Goal: Information Seeking & Learning: Learn about a topic

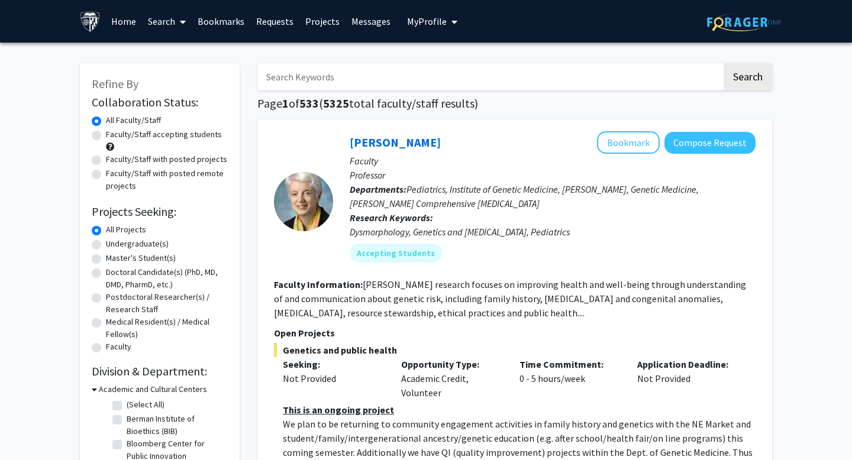
click at [172, 130] on label "Faculty/Staff accepting students" at bounding box center [164, 134] width 116 height 12
click at [114, 130] on input "Faculty/Staff accepting students" at bounding box center [110, 132] width 8 height 8
radio input "true"
click at [166, 157] on label "Faculty/Staff with posted projects" at bounding box center [166, 159] width 121 height 12
click at [114, 157] on input "Faculty/Staff with posted projects" at bounding box center [110, 157] width 8 height 8
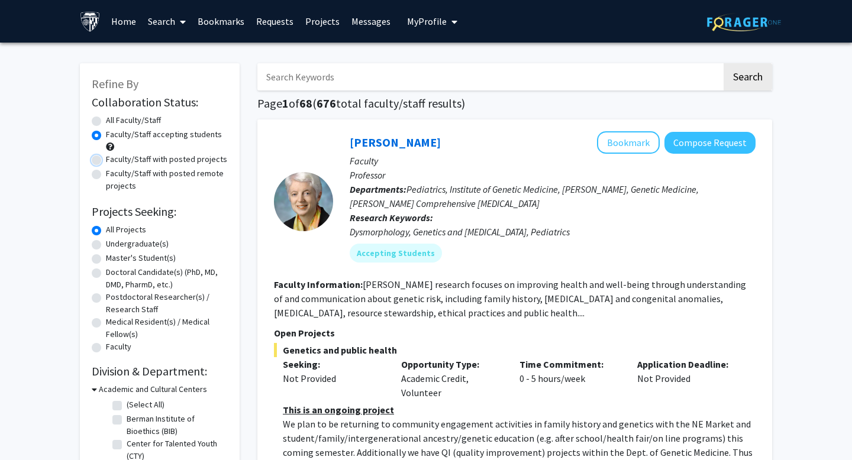
radio input "true"
click at [169, 181] on label "Faculty/Staff with posted remote projects" at bounding box center [167, 179] width 122 height 25
click at [114, 175] on input "Faculty/Staff with posted remote projects" at bounding box center [110, 171] width 8 height 8
radio input "true"
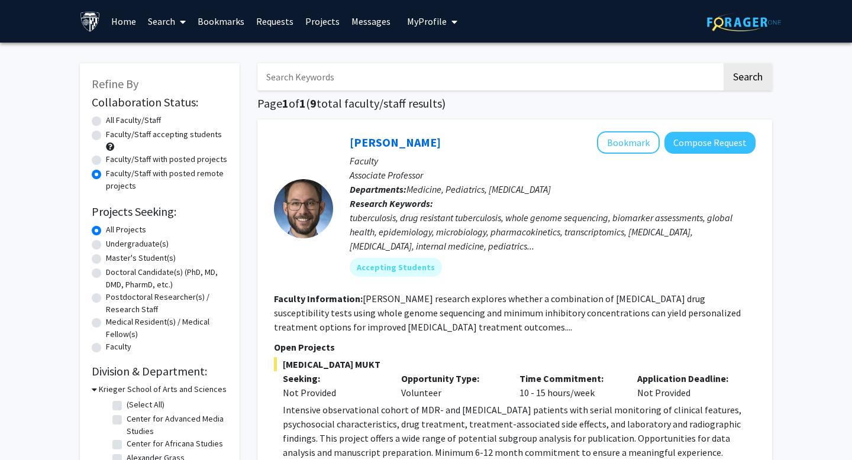
click at [140, 121] on label "All Faculty/Staff" at bounding box center [133, 120] width 55 height 12
click at [114, 121] on input "All Faculty/Staff" at bounding box center [110, 118] width 8 height 8
radio input "true"
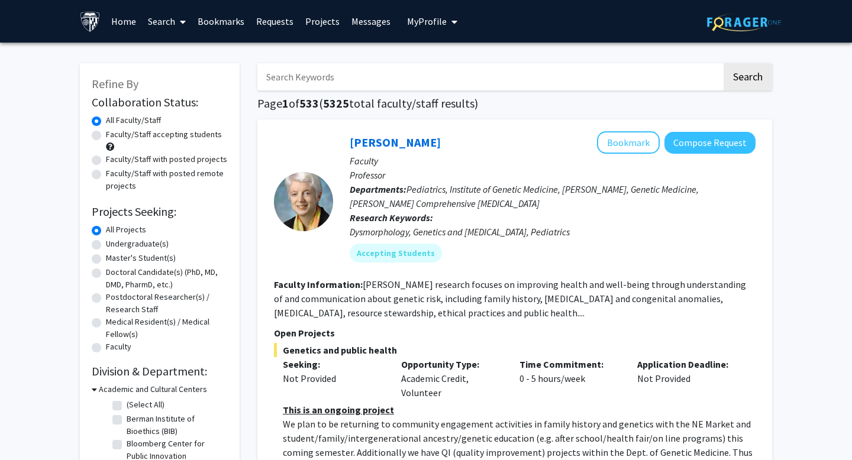
click at [386, 80] on input "Search Keywords" at bounding box center [489, 76] width 464 height 27
click at [724, 63] on button "Search" at bounding box center [748, 76] width 49 height 27
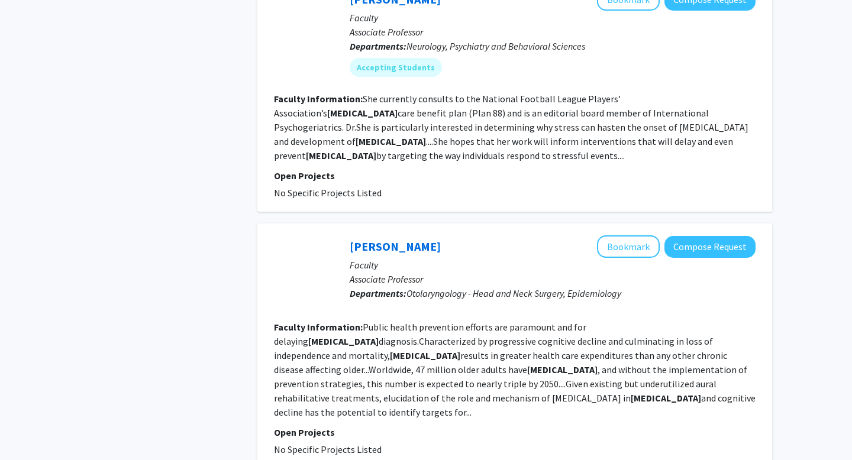
scroll to position [2052, 0]
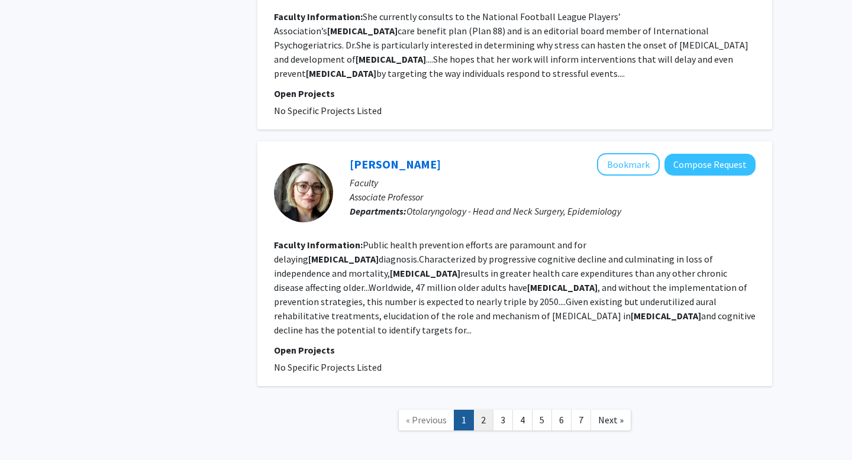
click at [486, 410] on link "2" at bounding box center [483, 420] width 20 height 21
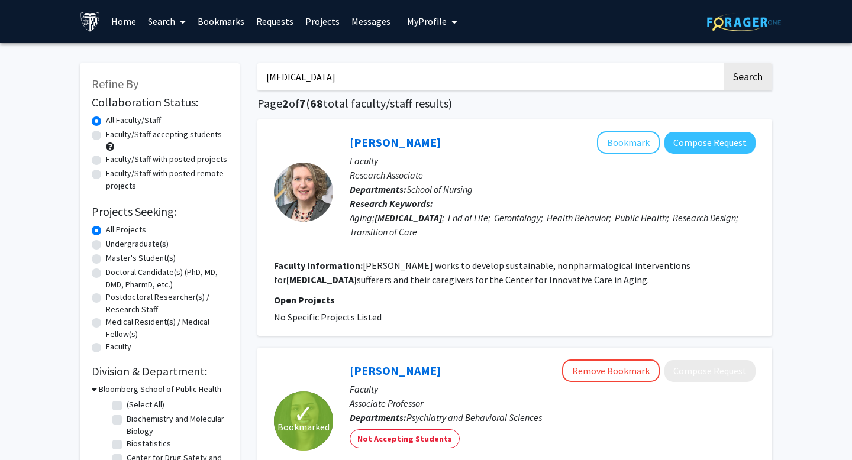
click at [372, 77] on input "dementia" at bounding box center [489, 76] width 464 height 27
type input "ftd"
click at [724, 63] on button "Search" at bounding box center [748, 76] width 49 height 27
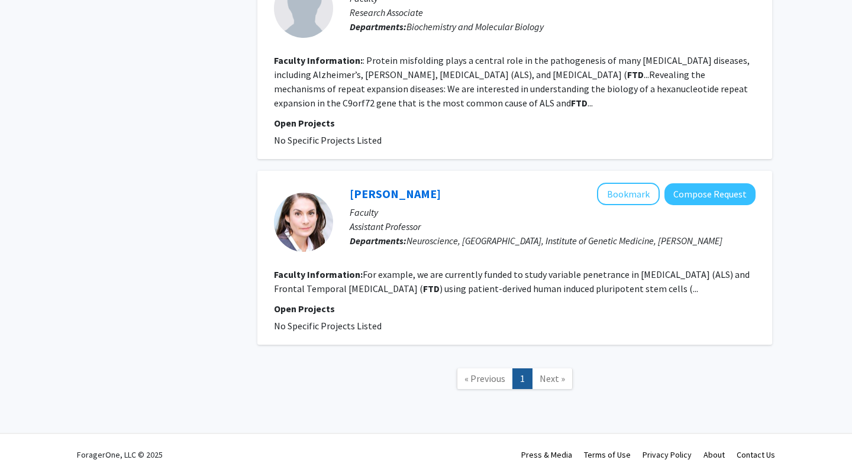
scroll to position [1551, 0]
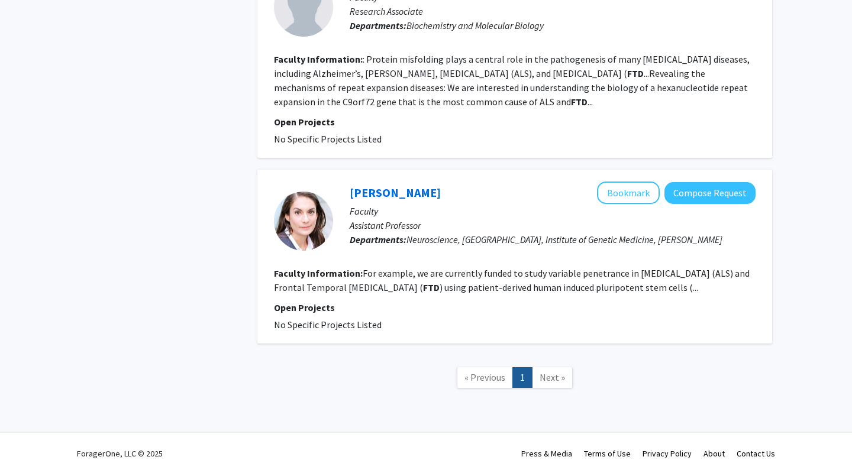
click at [547, 372] on span "Next »" at bounding box center [552, 378] width 25 height 12
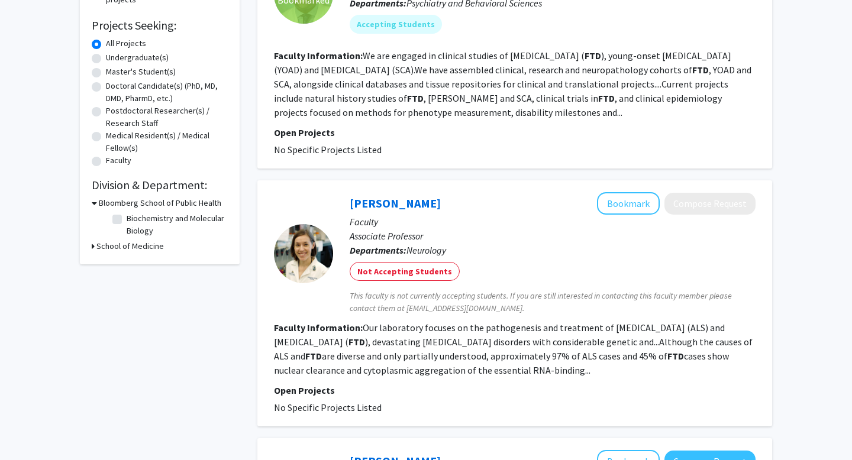
scroll to position [397, 0]
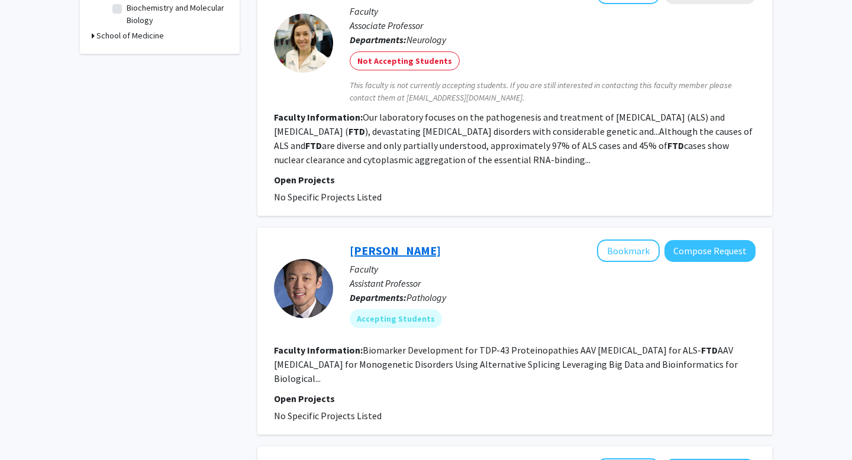
click at [396, 248] on link "Jonathan Ling" at bounding box center [395, 250] width 91 height 15
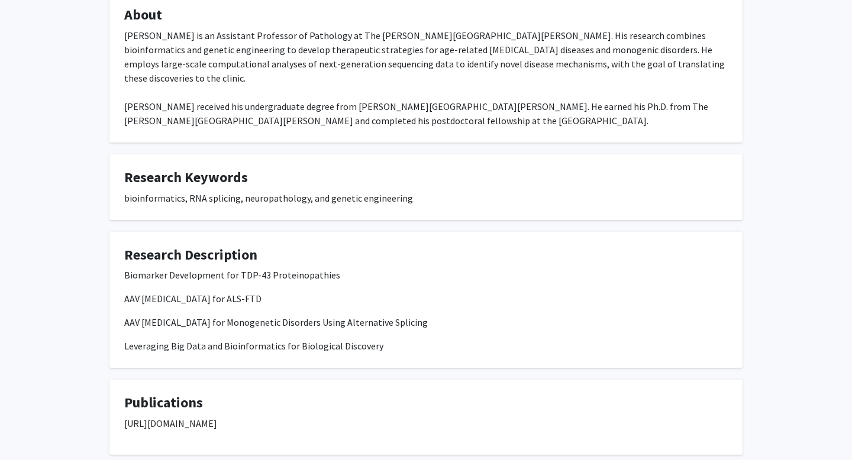
scroll to position [244, 0]
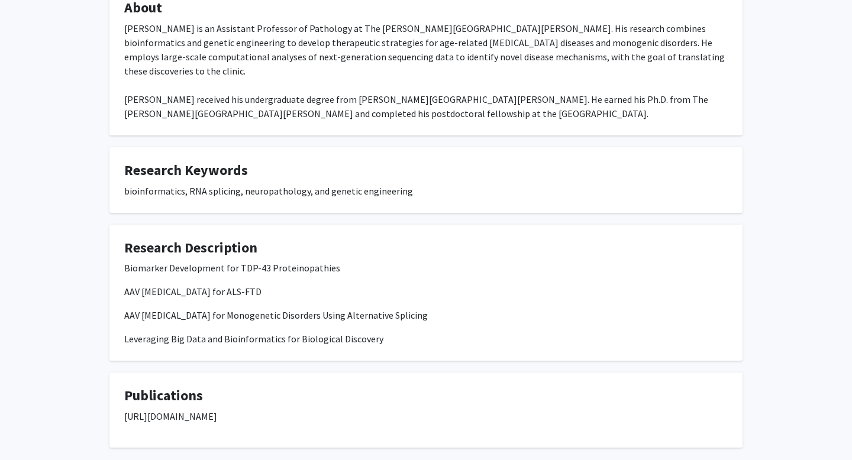
click at [305, 261] on p "Biomarker Development for TDP-43 Proteinopathies" at bounding box center [425, 268] width 603 height 14
click at [238, 285] on p "AAV Gene Therapy for ALS-FTD" at bounding box center [425, 292] width 603 height 14
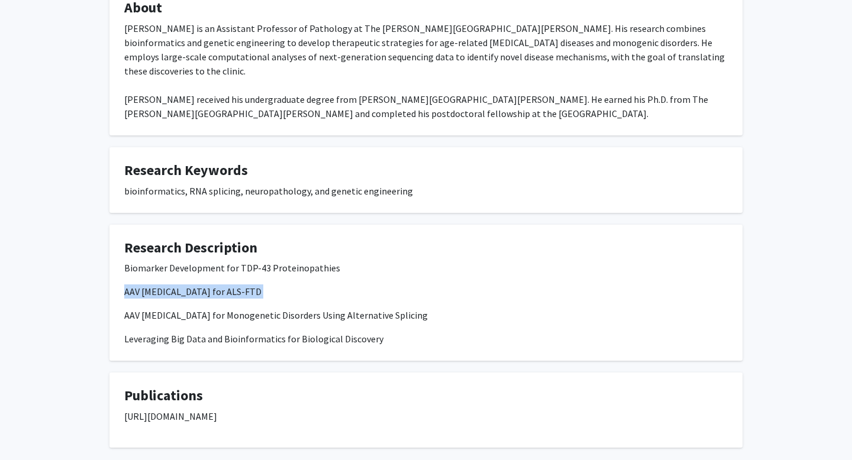
click at [238, 285] on p "AAV Gene Therapy for ALS-FTD" at bounding box center [425, 292] width 603 height 14
click at [241, 308] on p "AAV Gene Therapy for Monogenetic Disorders Using Alternative Splicing" at bounding box center [425, 315] width 603 height 14
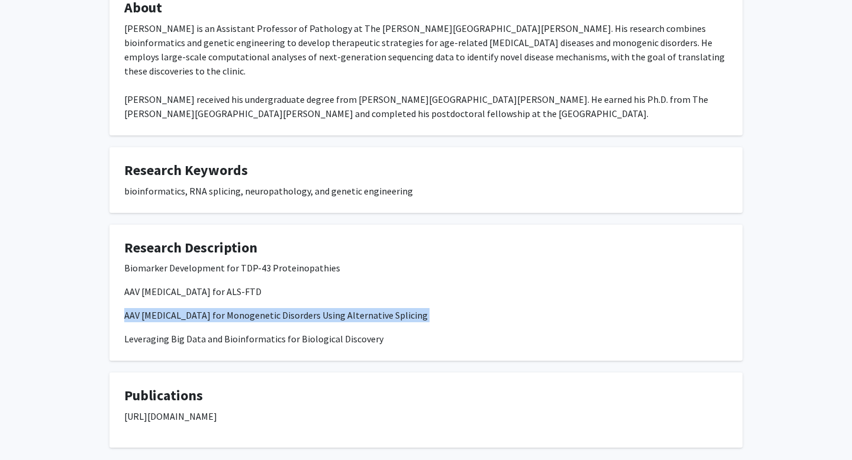
click at [241, 308] on p "AAV Gene Therapy for Monogenetic Disorders Using Alternative Splicing" at bounding box center [425, 315] width 603 height 14
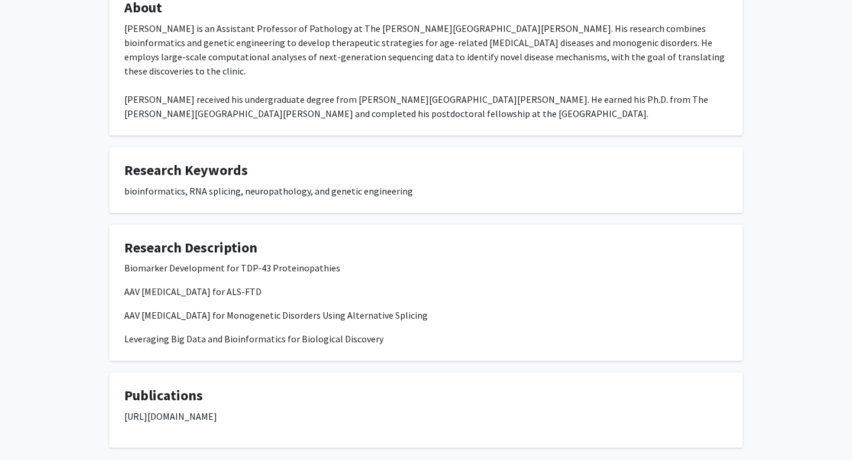
click at [238, 311] on div "Biomarker Development for TDP-43 Proteinopathies AAV Gene Therapy for ALS-FTD A…" at bounding box center [425, 303] width 603 height 85
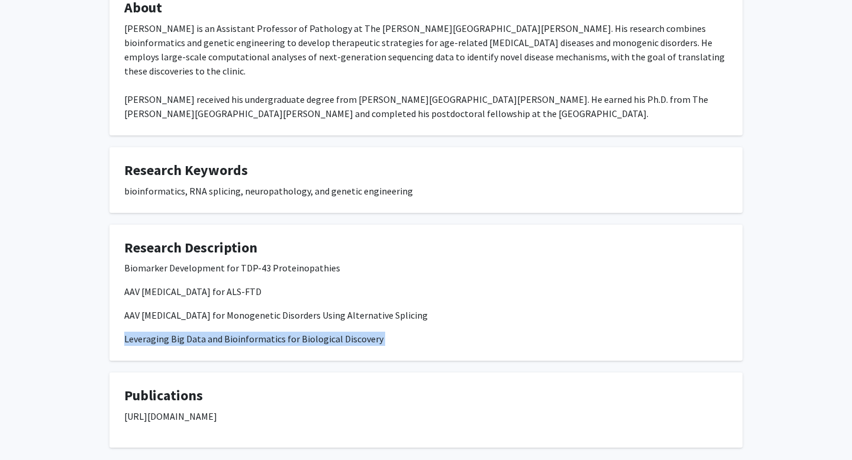
click at [238, 311] on div "Biomarker Development for TDP-43 Proteinopathies AAV Gene Therapy for ALS-FTD A…" at bounding box center [425, 303] width 603 height 85
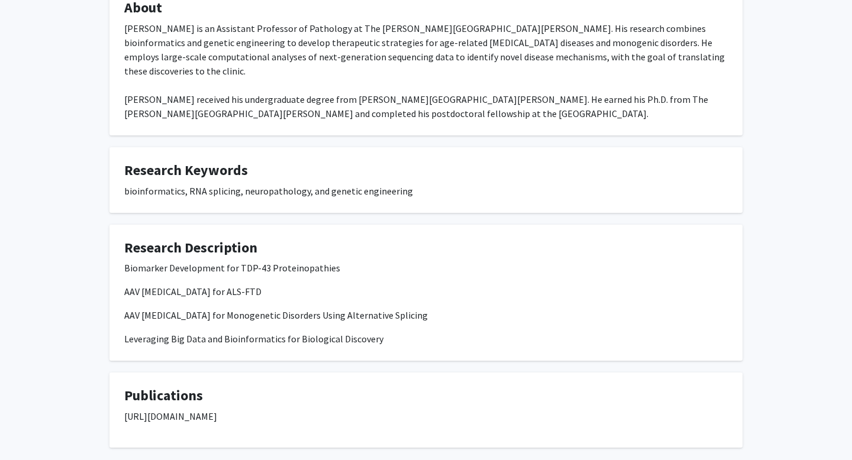
click at [236, 409] on p "https://scholar.google.com/citations?hl=en&user=dGBD72YAAAAJ&view_op=list_works…" at bounding box center [425, 416] width 603 height 14
copy p "https://scholar.google.com/citations?hl=en&user=dGBD72YAAAAJ&view_op=list_works…"
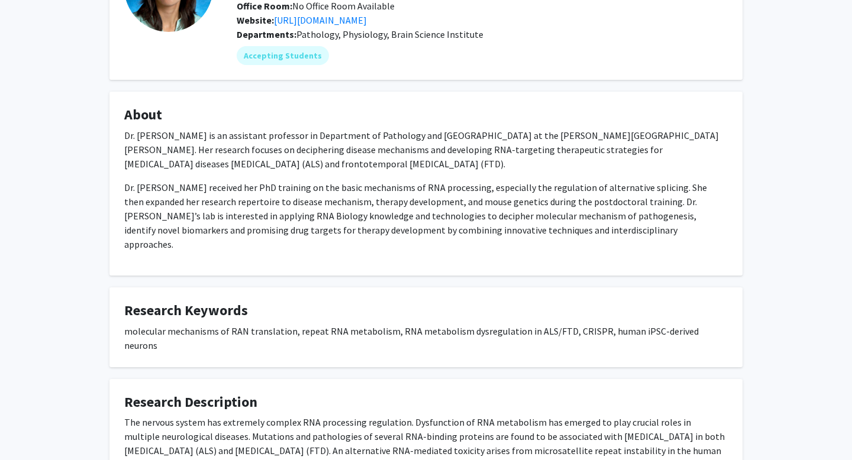
scroll to position [299, 0]
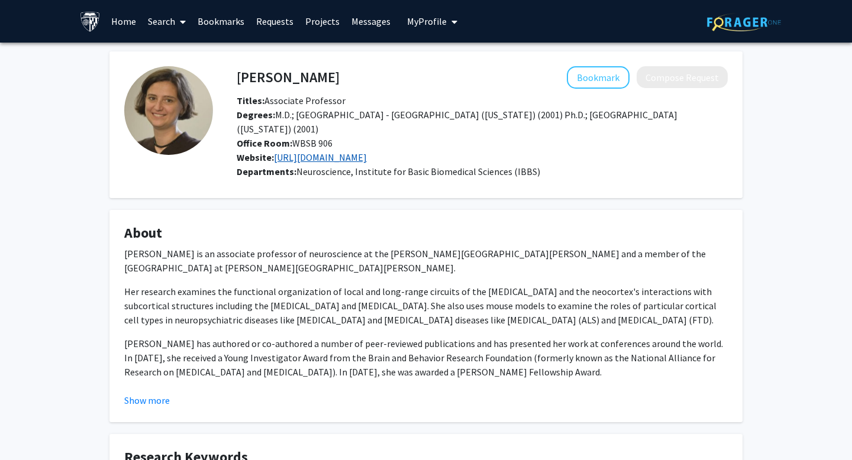
click at [367, 151] on link "[URL][DOMAIN_NAME]" at bounding box center [320, 157] width 93 height 12
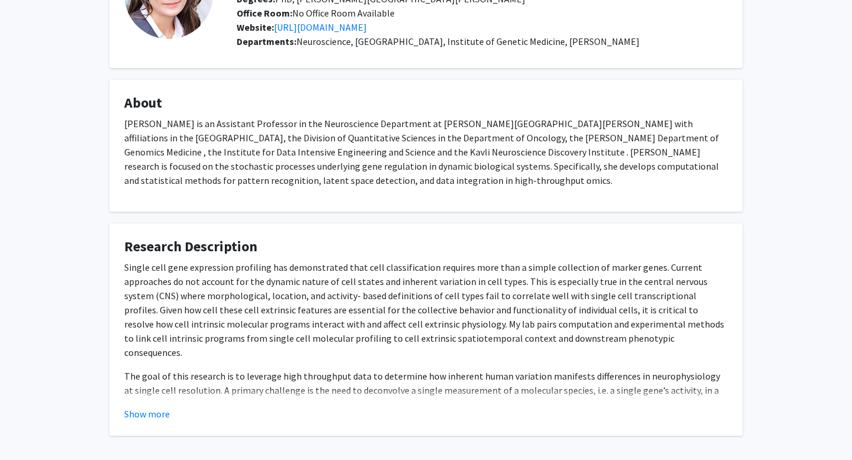
scroll to position [117, 0]
click at [179, 421] on fg-card "Research Description Single cell gene expression profiling has demonstrated tha…" at bounding box center [425, 329] width 633 height 212
click at [172, 415] on div "Show more" at bounding box center [425, 413] width 603 height 14
click at [154, 412] on button "Show more" at bounding box center [147, 413] width 46 height 14
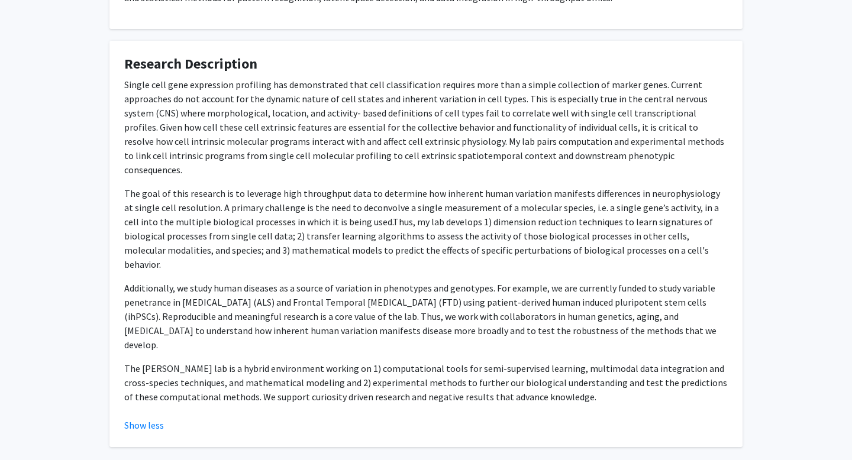
scroll to position [0, 0]
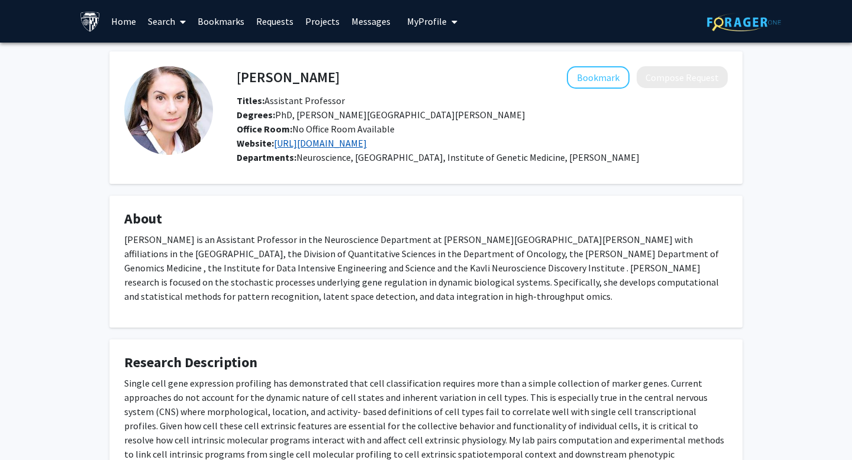
click at [361, 139] on link "https://www.steinobrienlab.org/" at bounding box center [320, 143] width 93 height 12
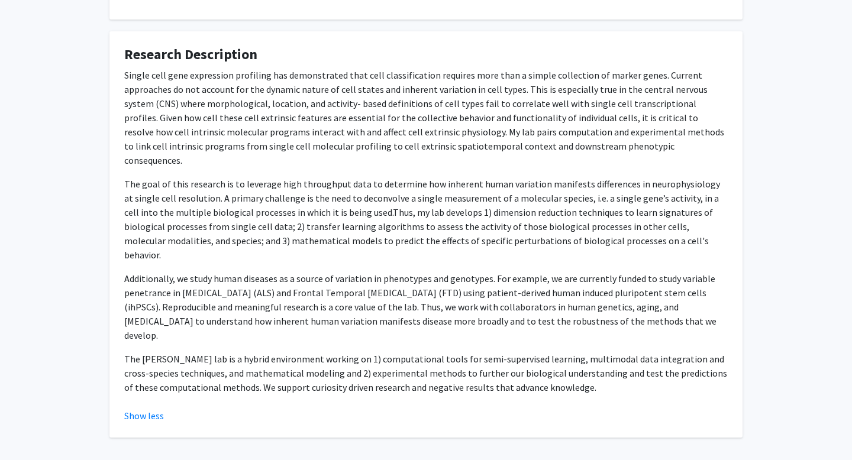
scroll to position [317, 0]
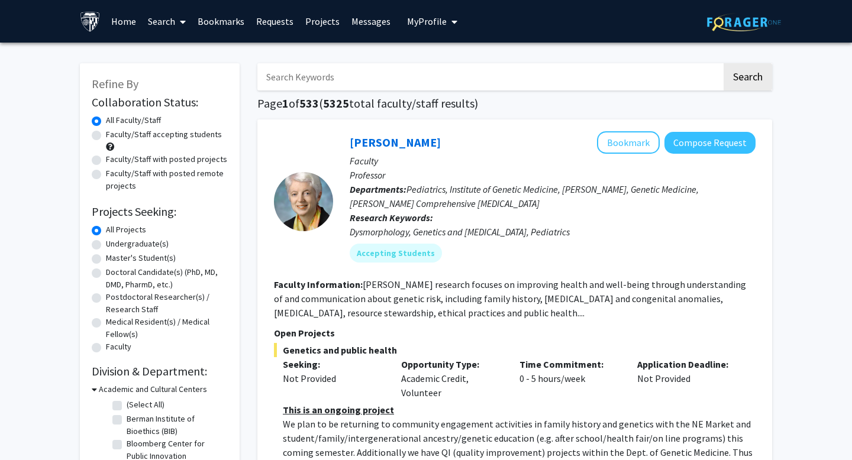
click at [446, 76] on input "Search Keywords" at bounding box center [489, 76] width 464 height 27
type input "juan tr"
click at [748, 76] on button "Search" at bounding box center [748, 76] width 49 height 27
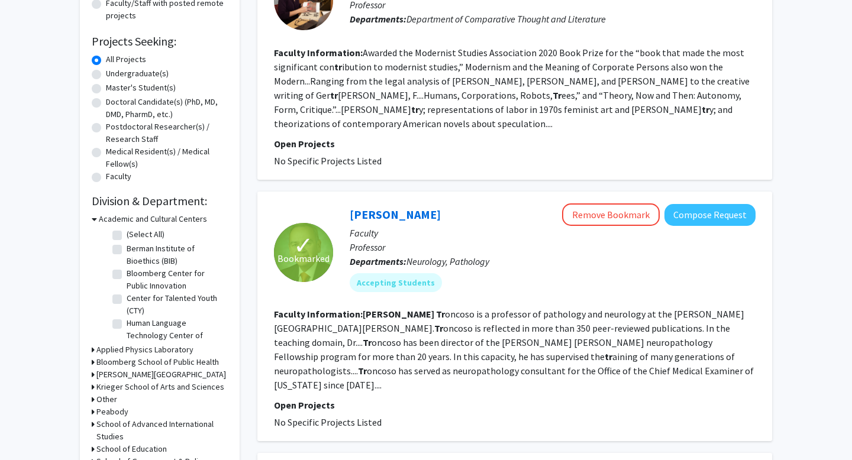
scroll to position [256, 0]
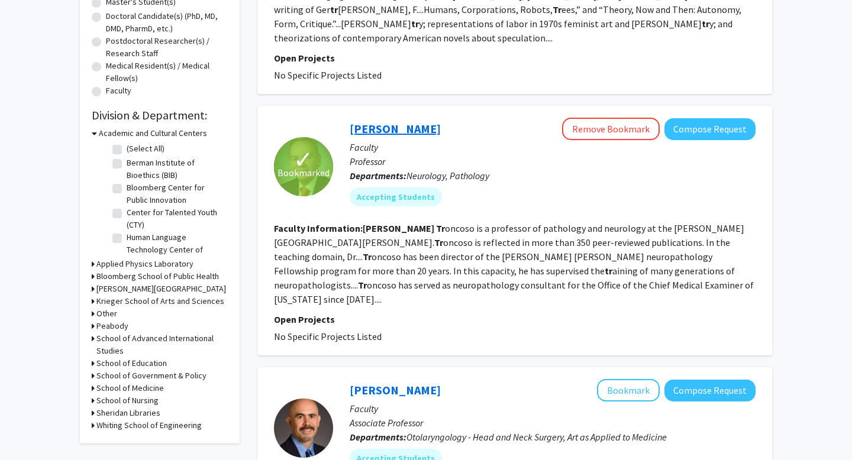
click at [393, 129] on link "Juan Troncoso" at bounding box center [395, 128] width 91 height 15
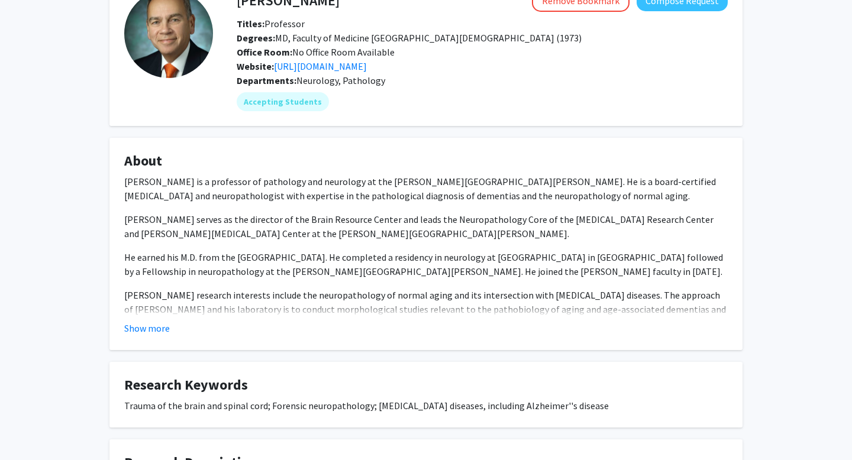
scroll to position [238, 0]
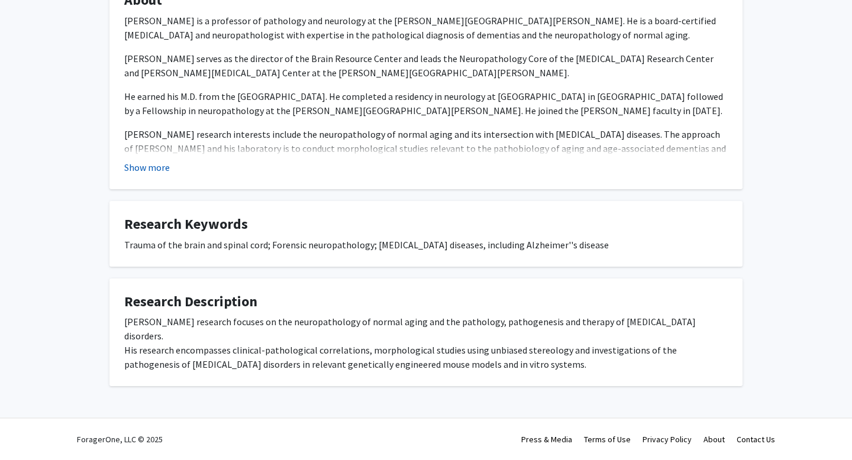
click at [167, 175] on button "Show more" at bounding box center [147, 167] width 46 height 14
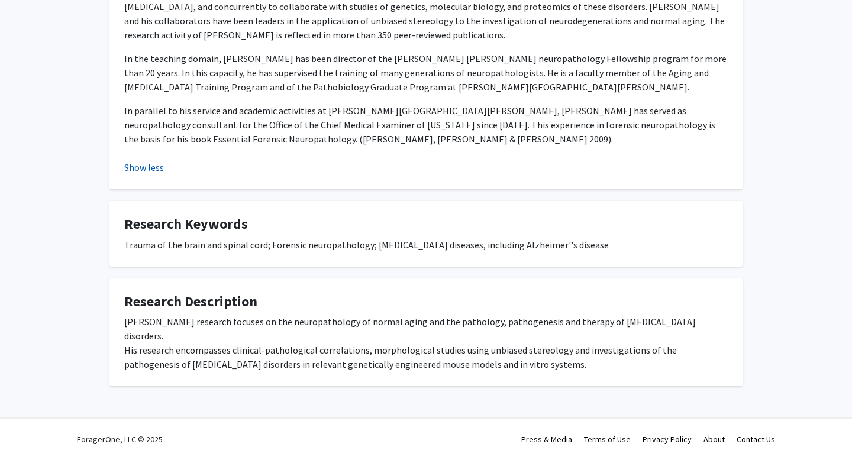
scroll to position [0, 0]
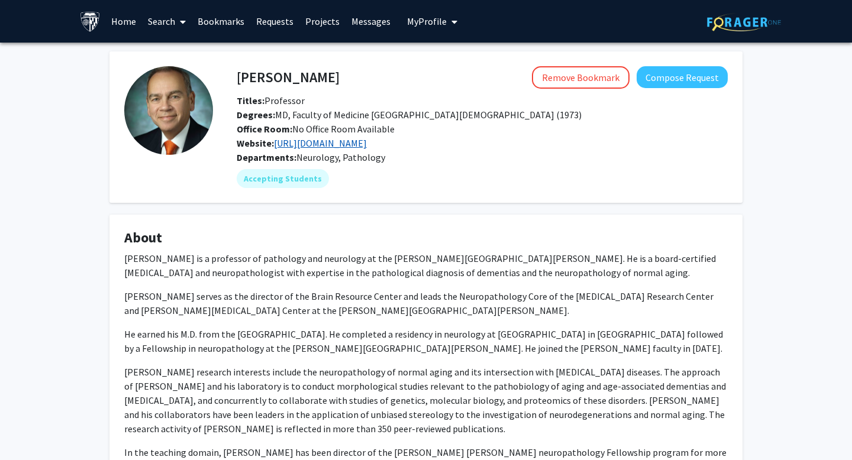
click at [334, 149] on link "http://www.hopkinsmedicine.org/neurology_neurosurgery/research/labs/udall_cente…" at bounding box center [320, 143] width 93 height 12
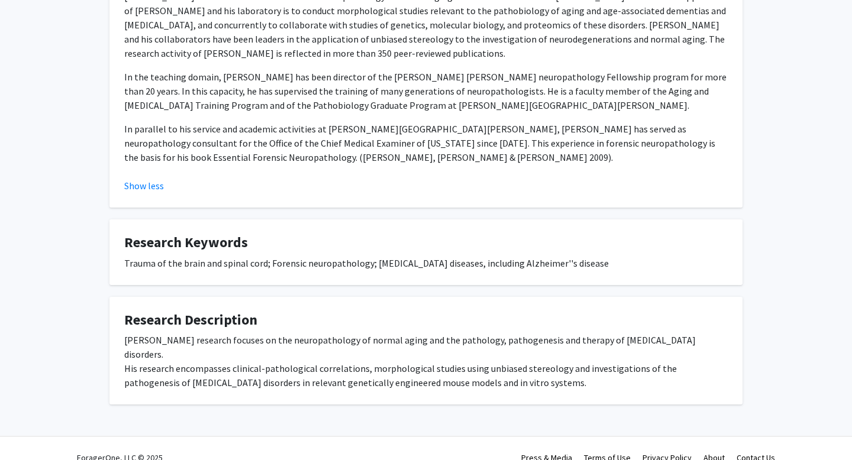
scroll to position [380, 0]
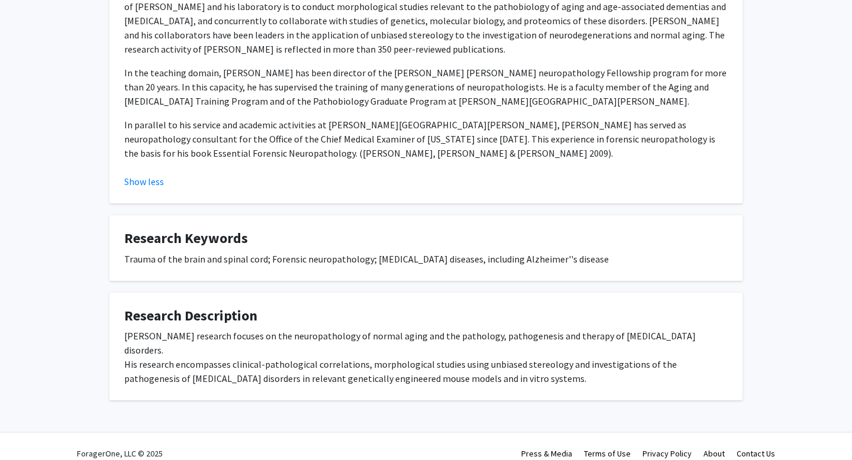
click at [447, 144] on p "In parallel to his service and academic activities at Johns Hopkins, Dr. Tronco…" at bounding box center [425, 139] width 603 height 43
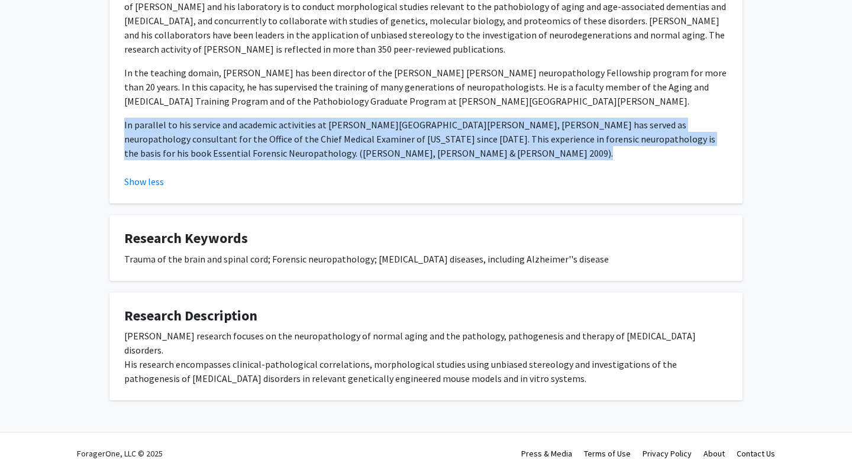
click at [447, 144] on p "In parallel to his service and academic activities at Johns Hopkins, Dr. Tronco…" at bounding box center [425, 139] width 603 height 43
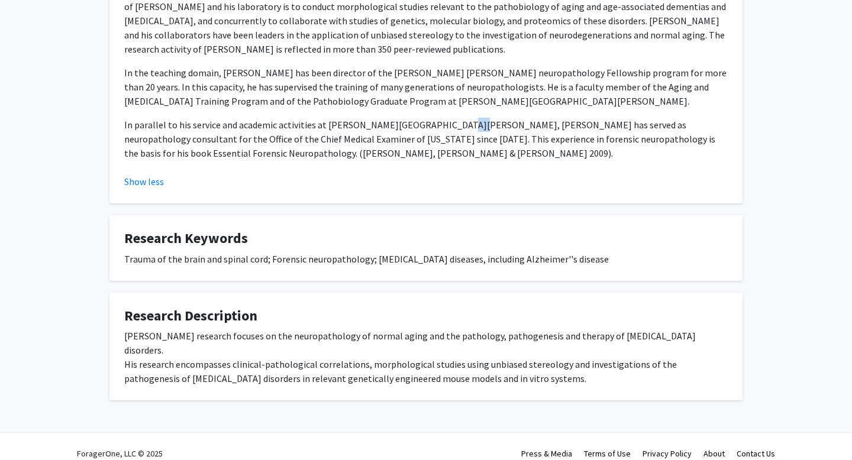
click at [447, 144] on p "In parallel to his service and academic activities at Johns Hopkins, Dr. Tronco…" at bounding box center [425, 139] width 603 height 43
